Goal: Task Accomplishment & Management: Use online tool/utility

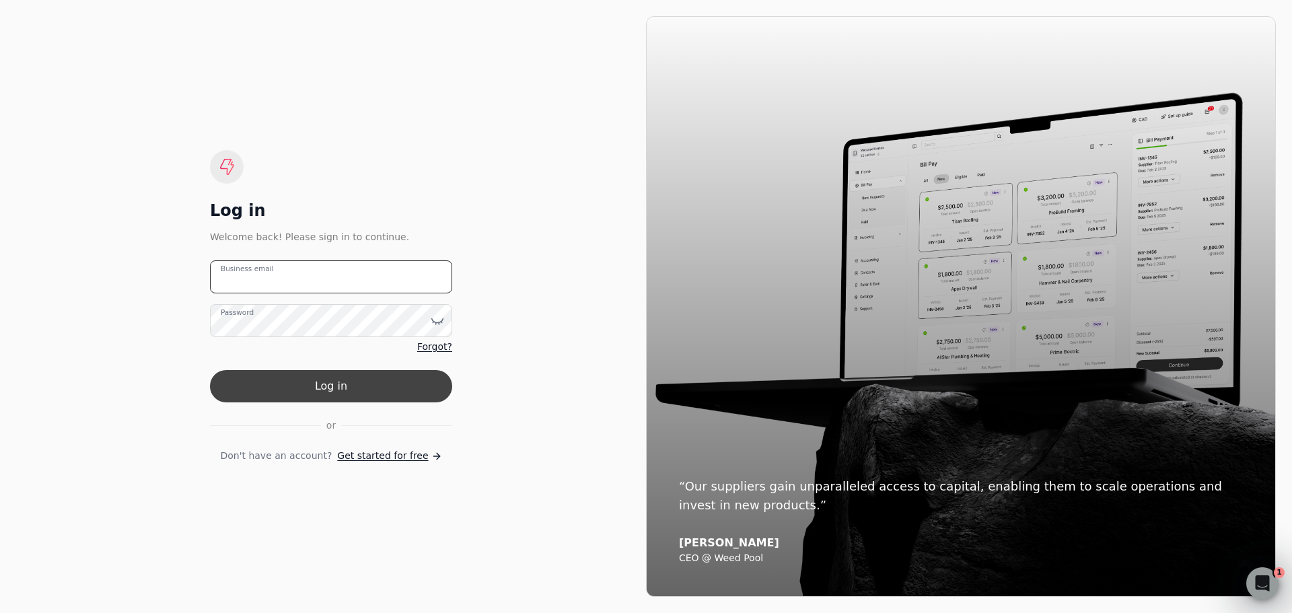
type email "[PERSON_NAME][EMAIL_ADDRESS][DOMAIN_NAME]"
click at [324, 393] on button "Log in" at bounding box center [331, 386] width 242 height 32
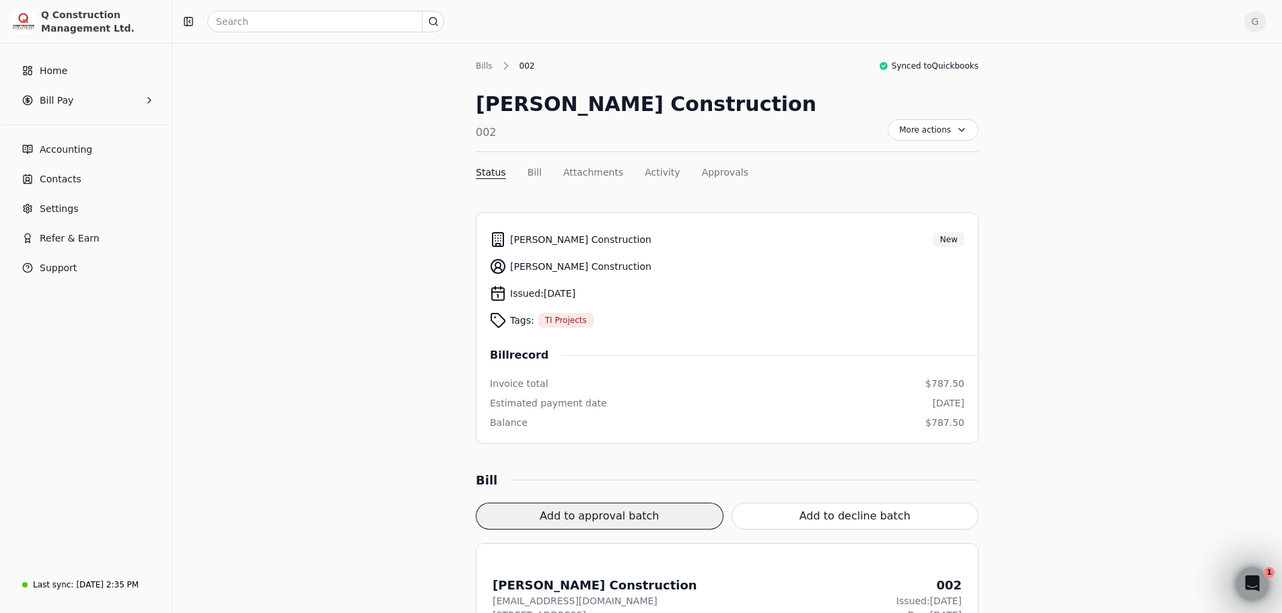
click at [655, 517] on button "Add to approval batch" at bounding box center [600, 516] width 248 height 27
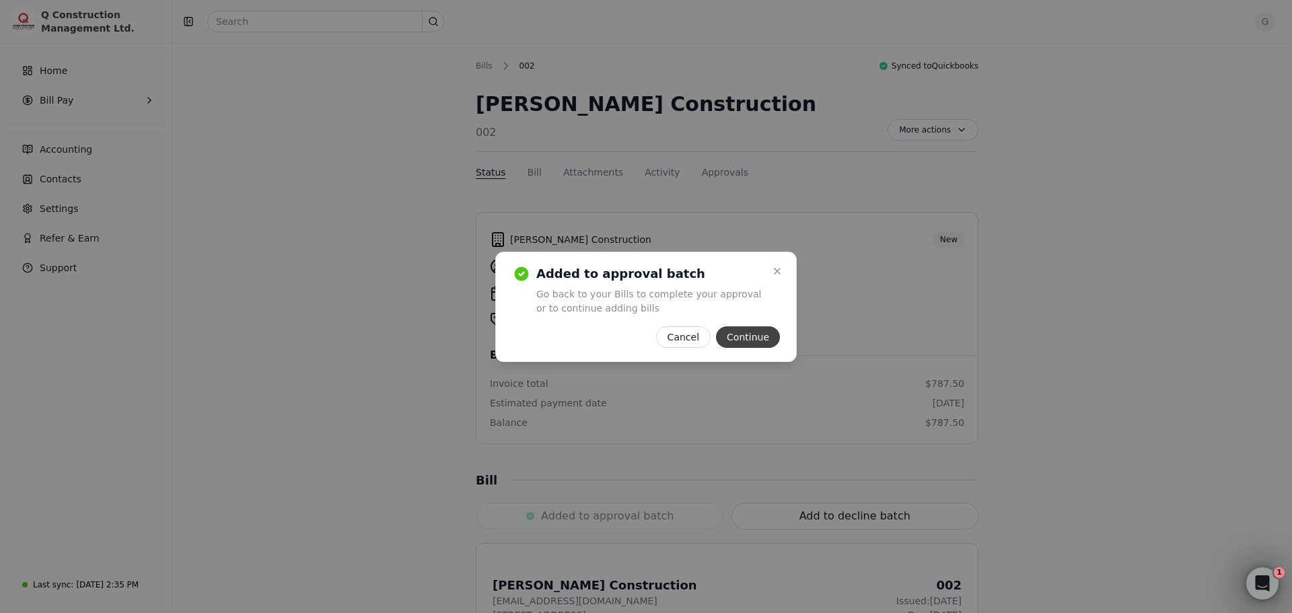
click at [762, 340] on button "Continue" at bounding box center [748, 337] width 64 height 22
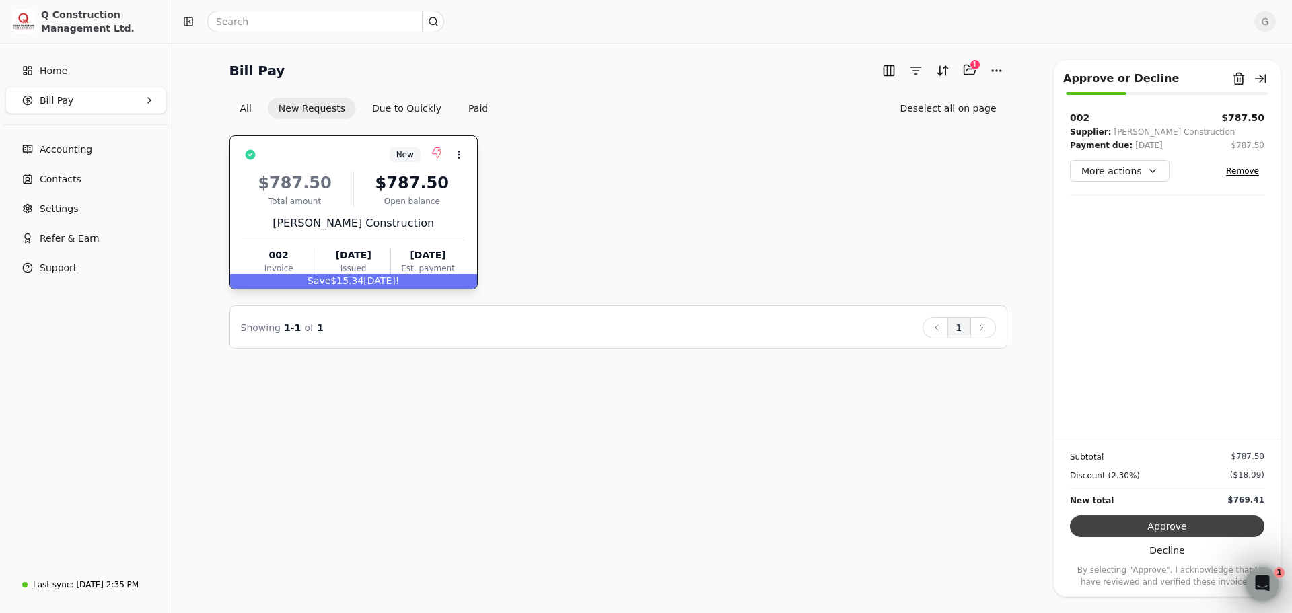
click at [1220, 523] on button "Approve" at bounding box center [1167, 526] width 194 height 22
click at [1220, 523] on div "Subtotal $787.50 Discount (2.30%) ($18.09) New total $769.41 Approve Decline By…" at bounding box center [1167, 513] width 227 height 149
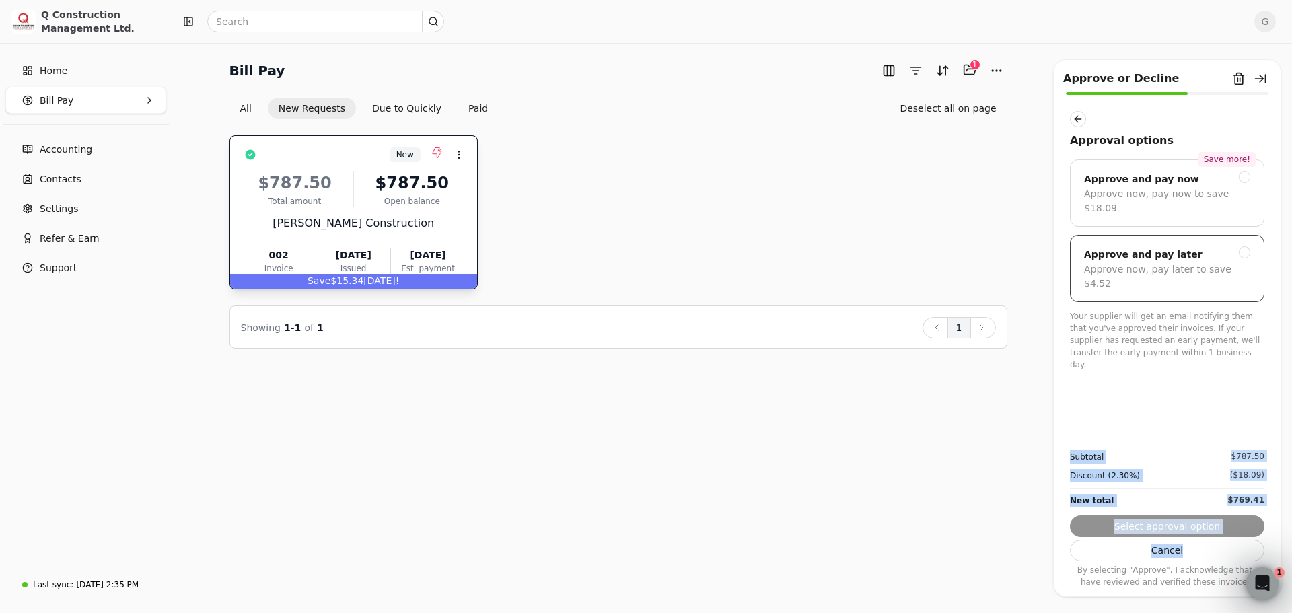
click at [1209, 262] on div "Approve now, pay later to save $4.52" at bounding box center [1167, 276] width 166 height 28
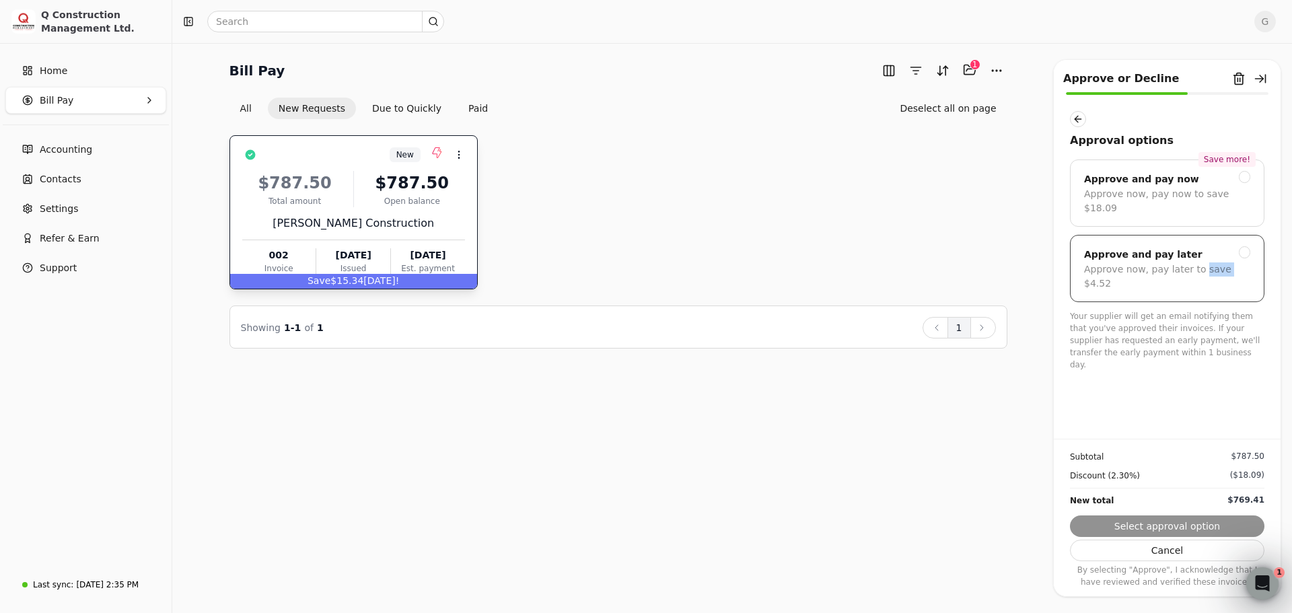
click at [1209, 262] on div "Approve now, pay later to save $4.52" at bounding box center [1167, 276] width 166 height 28
click at [1197, 524] on button "Submit approval" at bounding box center [1167, 526] width 194 height 22
click at [1197, 524] on div "Subtotal $787.50 Discount (0.57%) ($4.52) New total $782.98 Submit approval Can…" at bounding box center [1167, 513] width 227 height 149
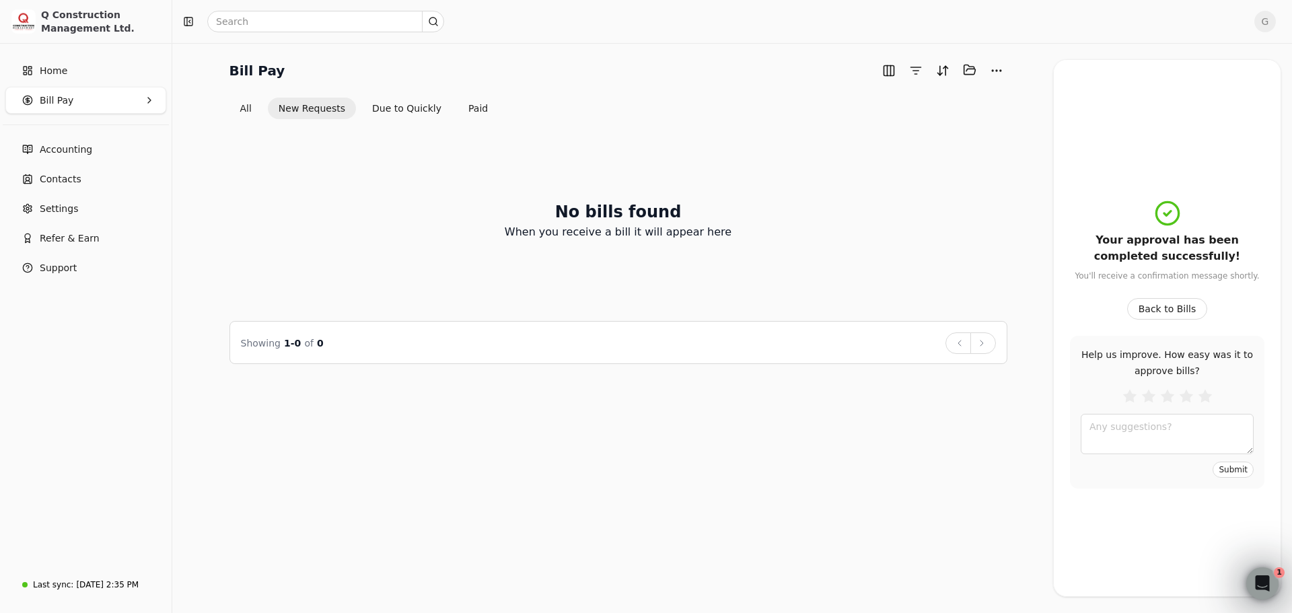
click at [46, 143] on span "Accounting" at bounding box center [66, 150] width 52 height 14
